Goal: Communication & Community: Answer question/provide support

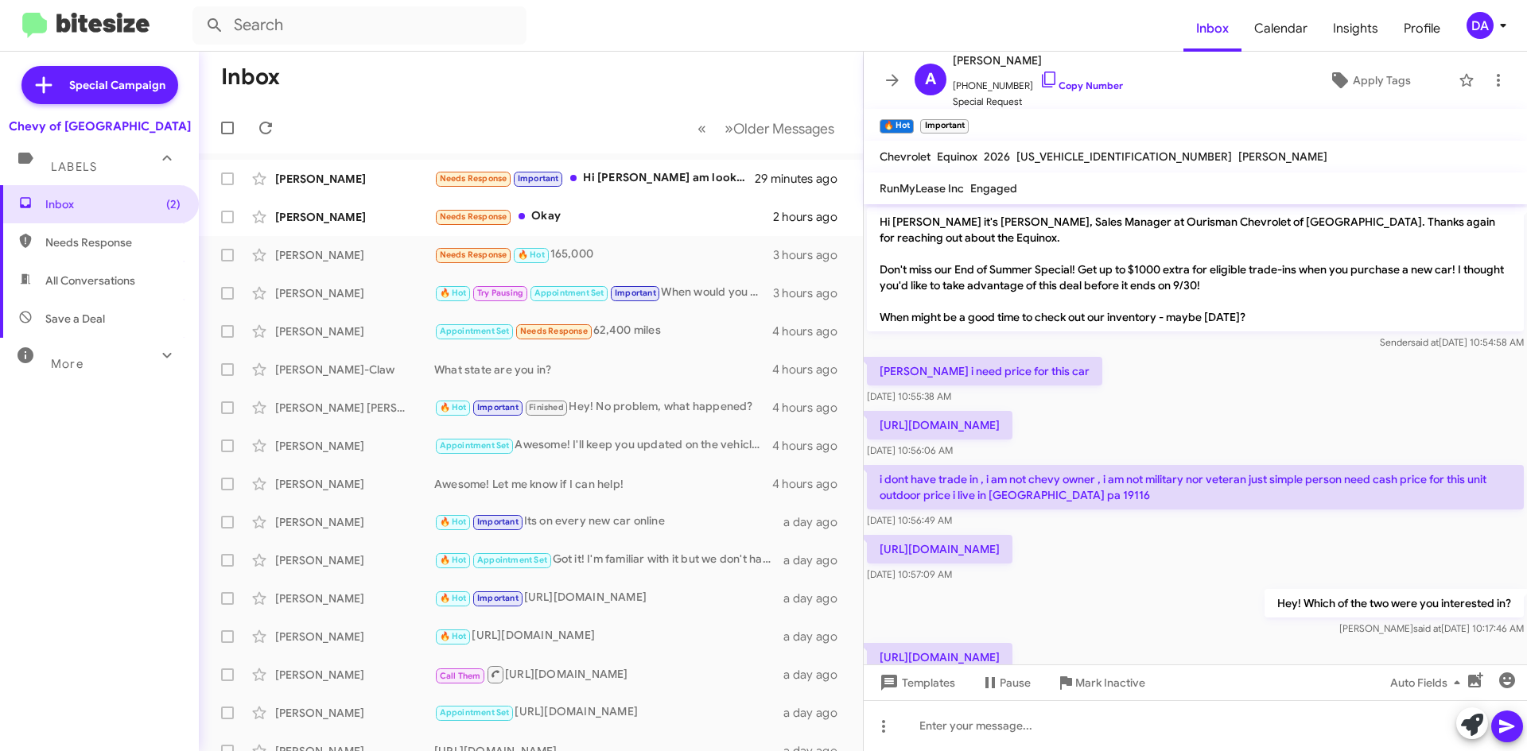
click at [149, 720] on div "Special Campaign Chevy of Rockville Labels Inbox (2) Needs Response All Convers…" at bounding box center [99, 398] width 199 height 693
click at [66, 399] on div "Inbox (2) Needs Response All Conversations Save a Deal More Important 🔥 Hot App…" at bounding box center [99, 410] width 199 height 451
click at [606, 179] on div "Needs Response Important Hi [PERSON_NAME] I am looking to do trade in evaluatio…" at bounding box center [610, 178] width 352 height 18
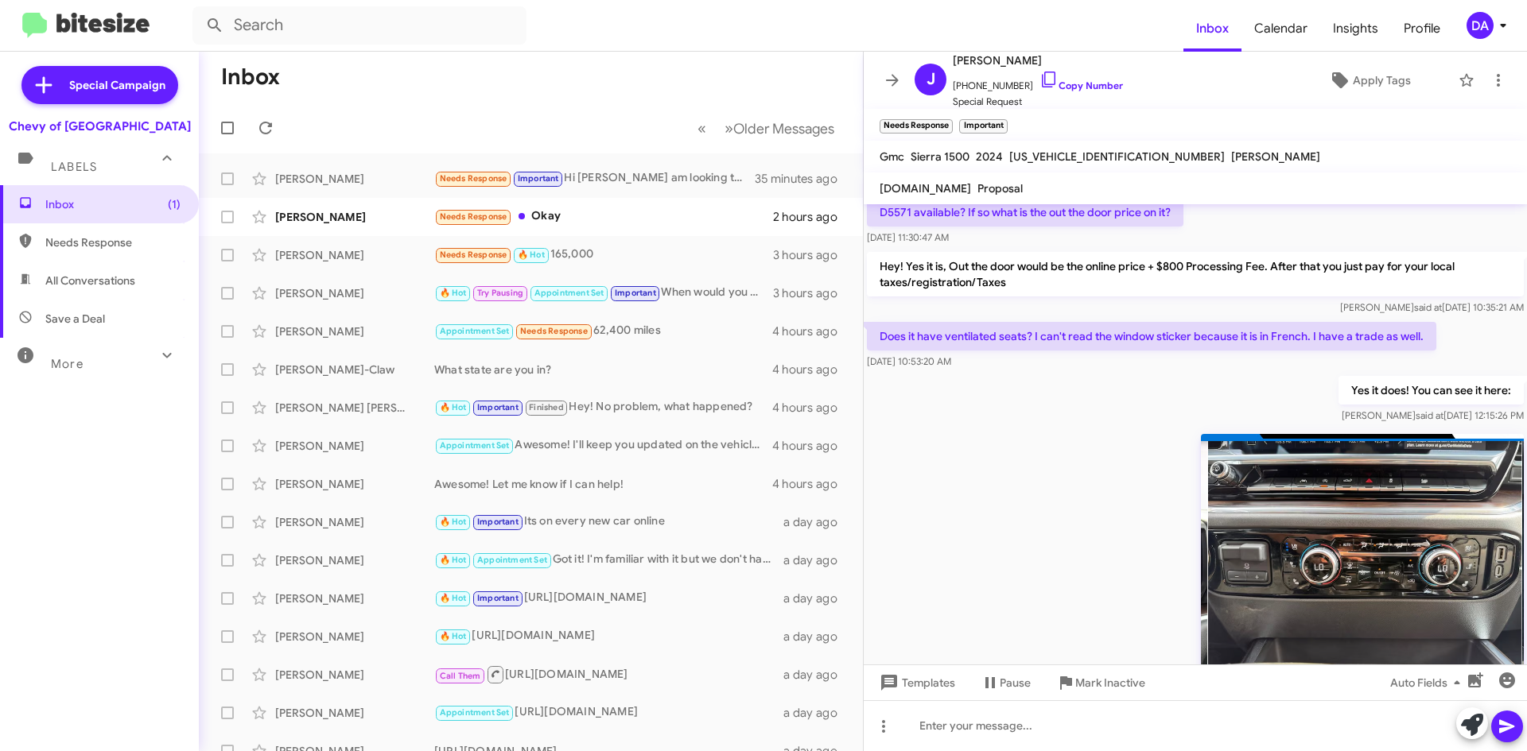
scroll to position [802, 0]
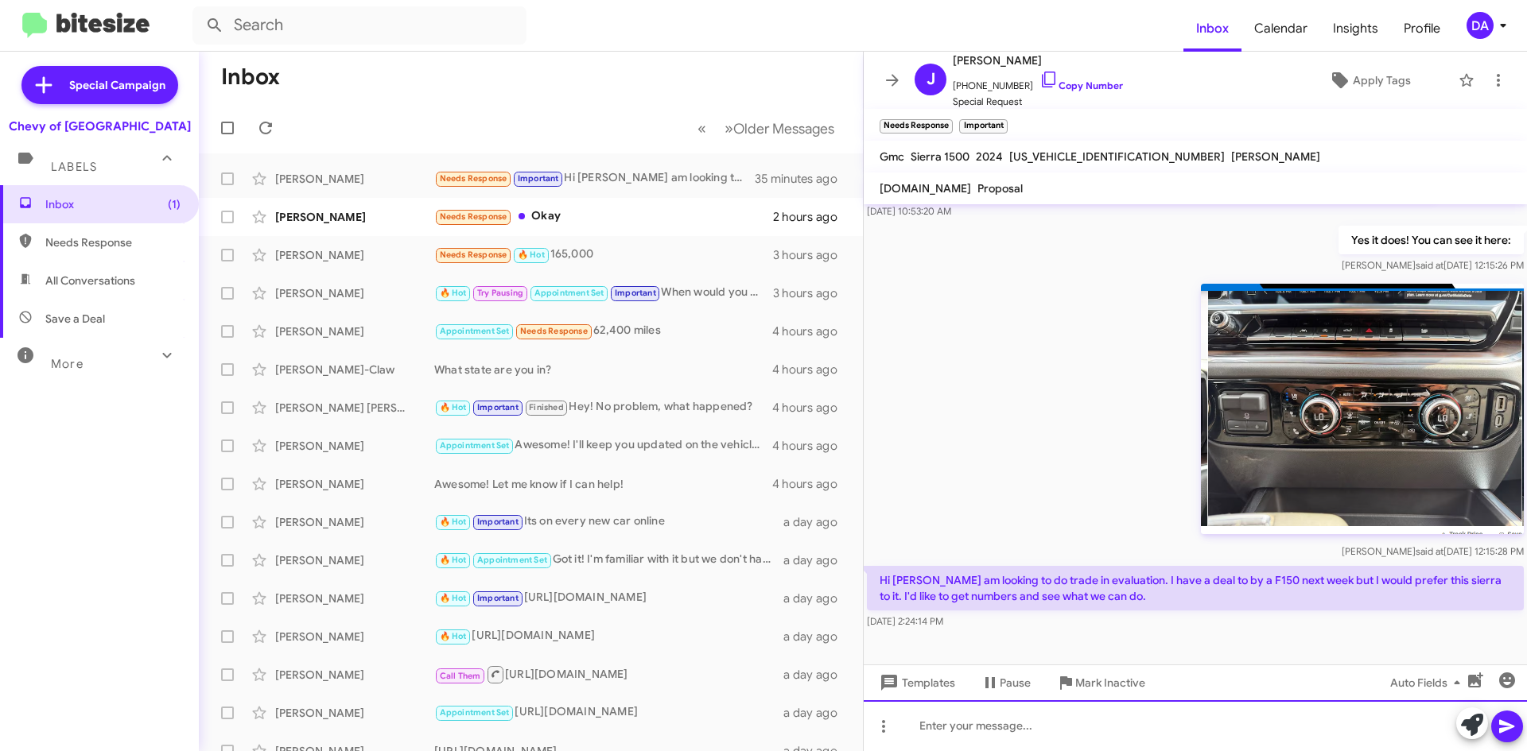
click at [1037, 712] on div at bounding box center [1195, 726] width 663 height 51
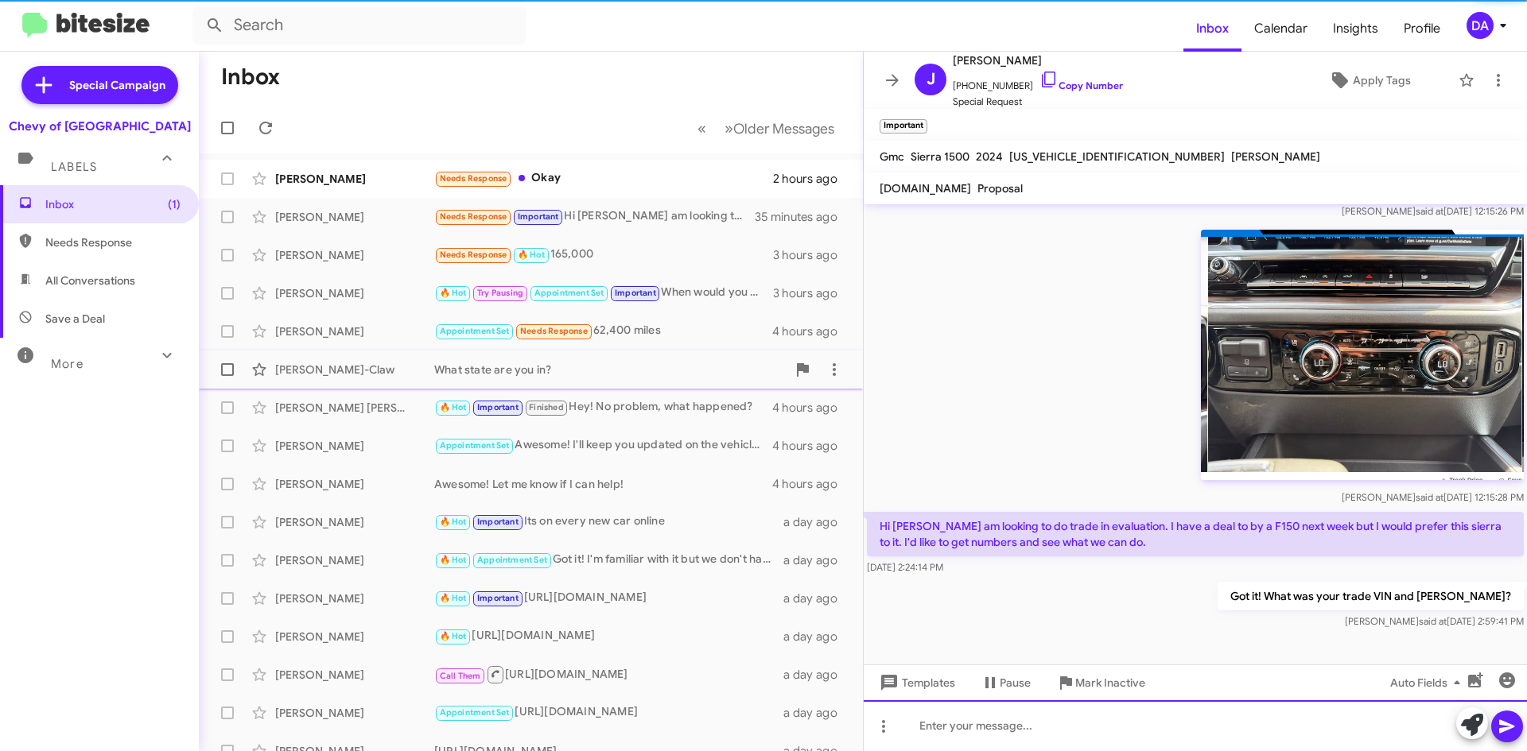
scroll to position [860, 0]
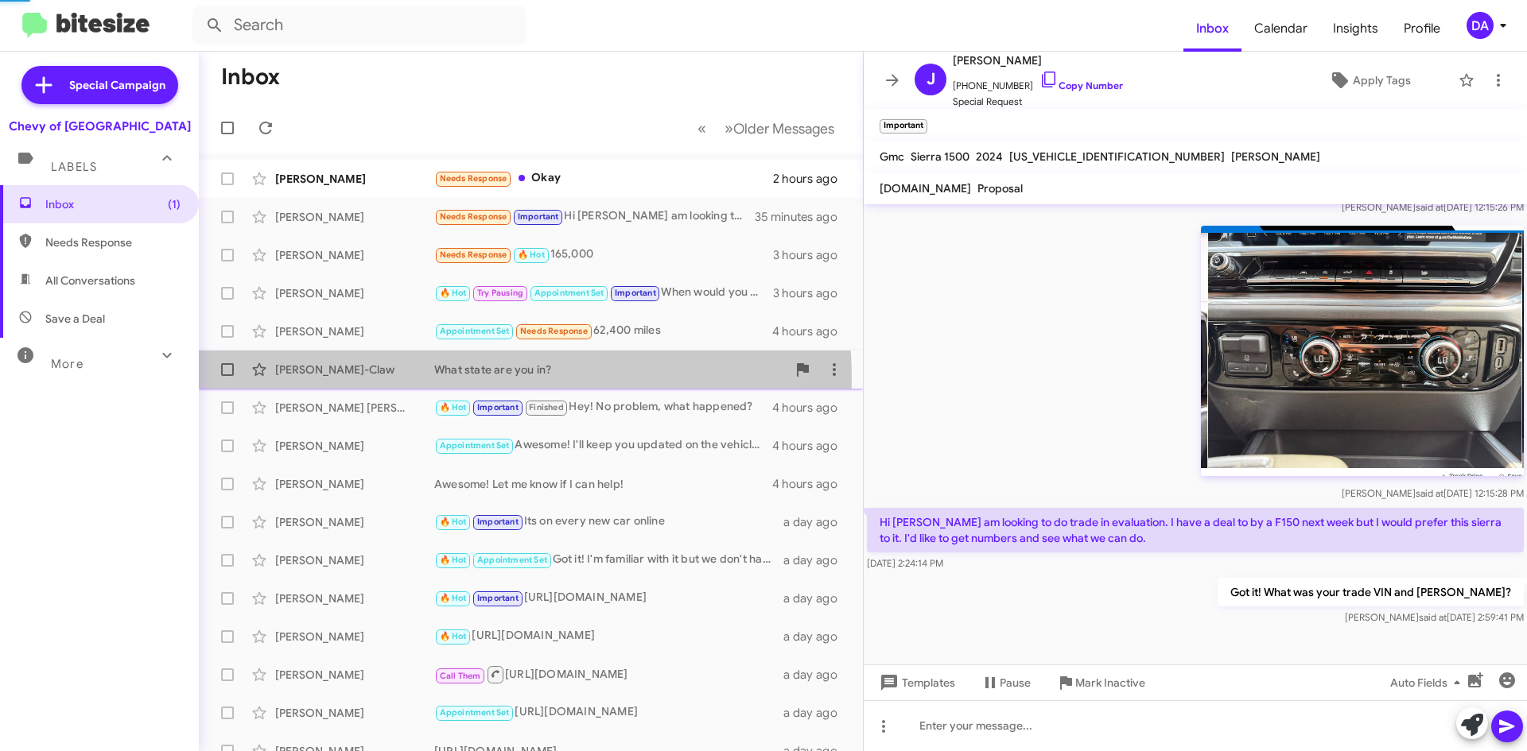
click at [424, 380] on div "[PERSON_NAME]-Claw What state are you in? 4 hours ago" at bounding box center [531, 370] width 639 height 32
